Goal: Use online tool/utility: Utilize a website feature to perform a specific function

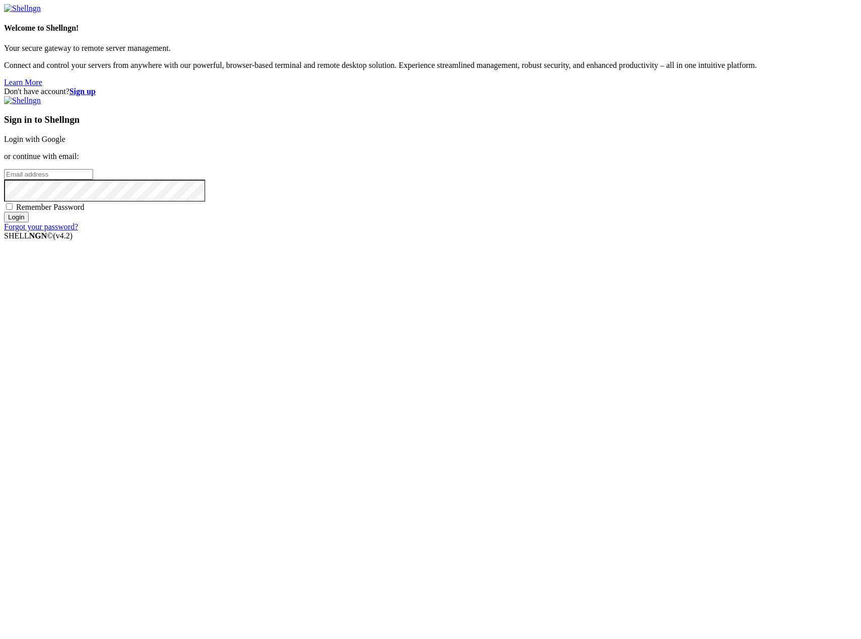
click at [65, 143] on link "Login with Google" at bounding box center [34, 139] width 61 height 9
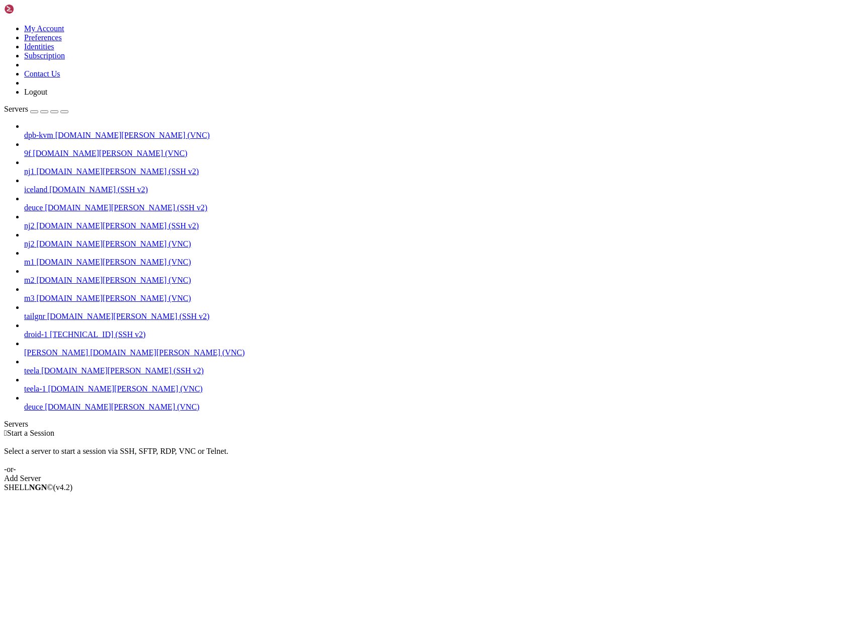
click at [43, 411] on span "deuce" at bounding box center [33, 407] width 19 height 9
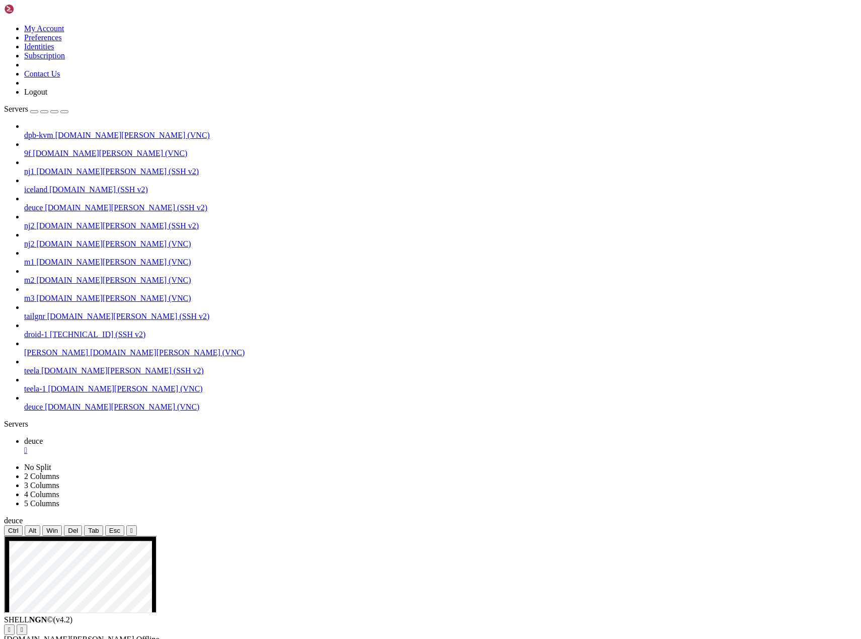
click at [64, 112] on icon "button" at bounding box center [64, 112] width 0 height 0
